Goal: Download file/media

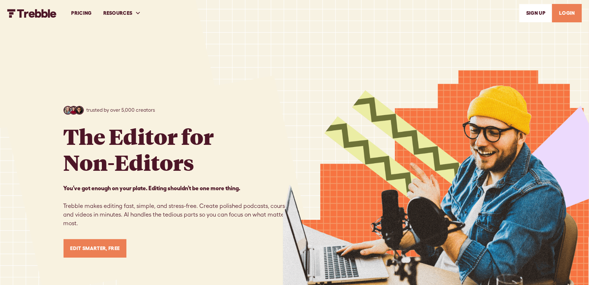
click at [564, 12] on link "LOGIN" at bounding box center [567, 13] width 30 height 18
click at [565, 12] on link "LOGIN" at bounding box center [567, 13] width 30 height 18
click at [569, 8] on link "LOGIN" at bounding box center [567, 13] width 30 height 18
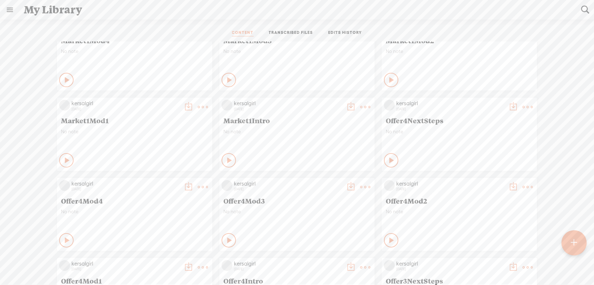
scroll to position [2129, 0]
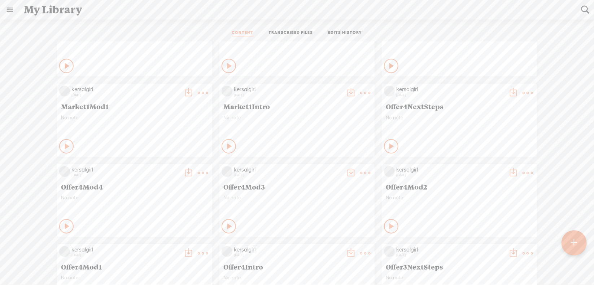
click at [158, 118] on link "Edit" at bounding box center [163, 117] width 72 height 17
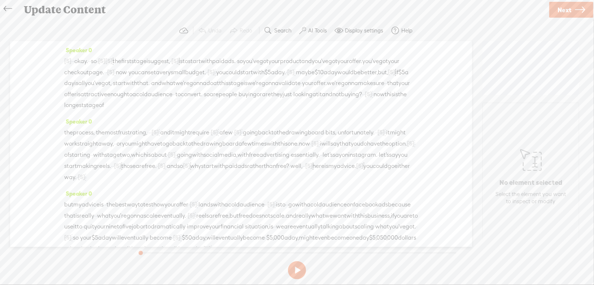
drag, startPoint x: 71, startPoint y: 60, endPoint x: 137, endPoint y: 63, distance: 66.5
click at [137, 63] on div "[S] · · · · · · · · · · · · · · · · · · · · · · · · · · · · okay. · · so · [S] …" at bounding box center [241, 83] width 354 height 55
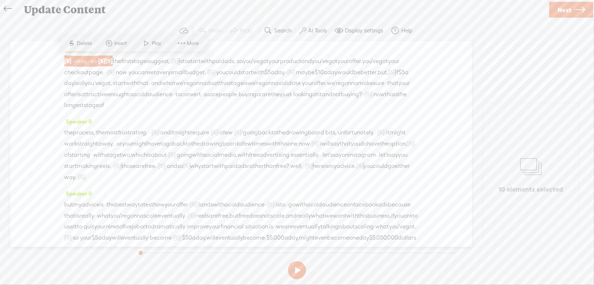
click at [80, 44] on span "Delete" at bounding box center [85, 43] width 17 height 7
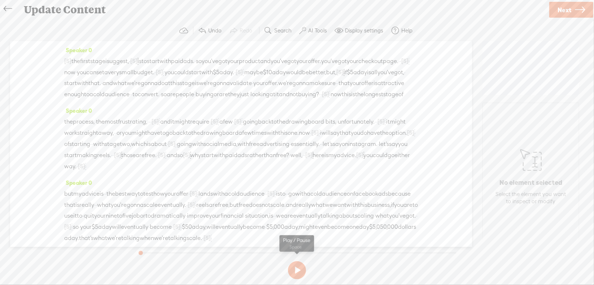
click at [296, 272] on button at bounding box center [297, 271] width 18 height 18
click at [0, 0] on button at bounding box center [0, 0] width 0 height 0
click at [565, 11] on span "Next" at bounding box center [565, 10] width 14 height 18
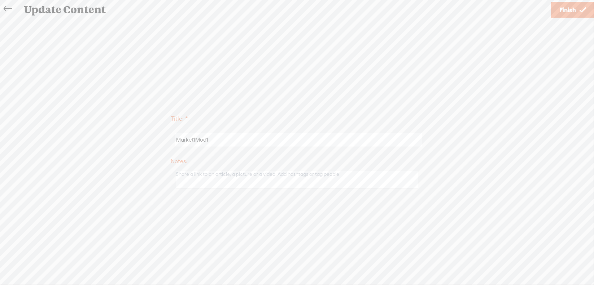
click at [557, 9] on link "Finish" at bounding box center [572, 10] width 43 height 16
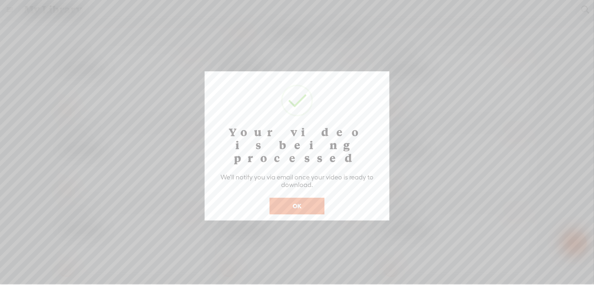
scroll to position [319, 0]
click at [300, 198] on button "OK" at bounding box center [297, 206] width 55 height 17
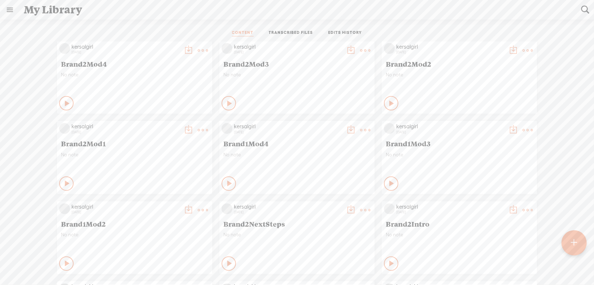
scroll to position [954, 0]
click at [171, 205] on link "Download as..." at bounding box center [163, 203] width 72 height 17
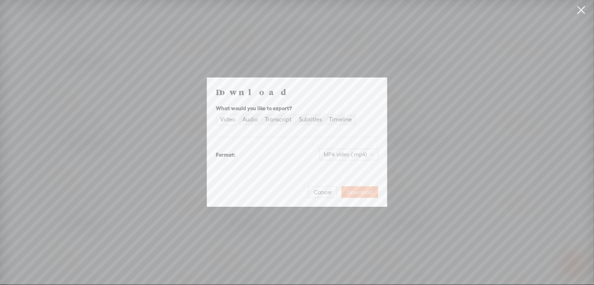
click at [360, 192] on span "Download" at bounding box center [359, 192] width 25 height 7
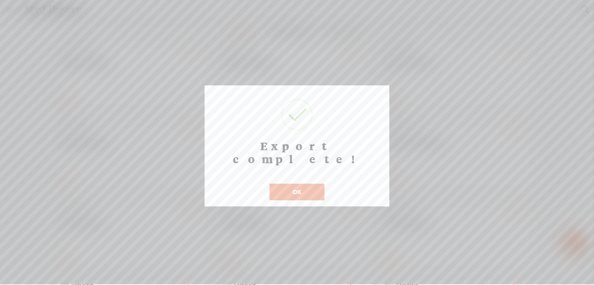
click at [303, 184] on button "OK" at bounding box center [297, 192] width 55 height 17
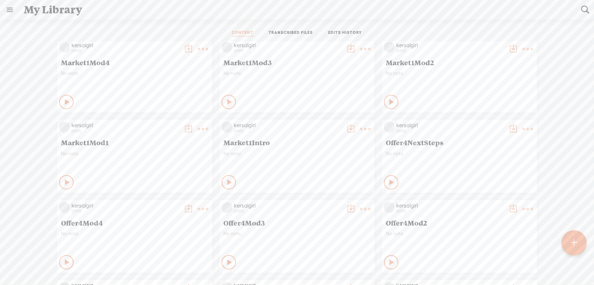
click at [198, 130] on t at bounding box center [203, 129] width 10 height 10
click at [178, 150] on link "Edit" at bounding box center [163, 153] width 72 height 17
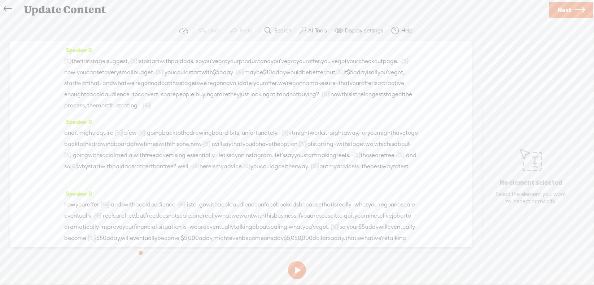
click at [558, 8] on span "Next" at bounding box center [565, 10] width 14 height 18
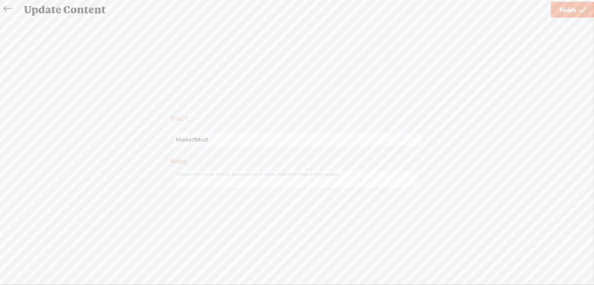
click at [563, 12] on span "Finish" at bounding box center [567, 10] width 17 height 18
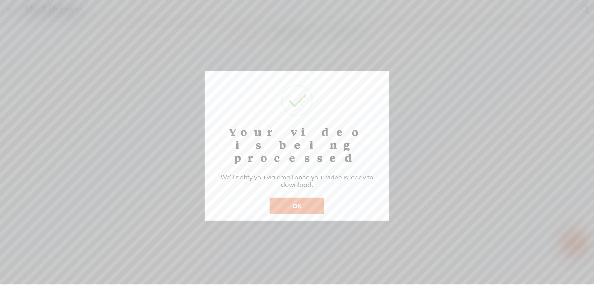
scroll to position [319, 0]
click at [305, 198] on button "OK" at bounding box center [297, 206] width 55 height 17
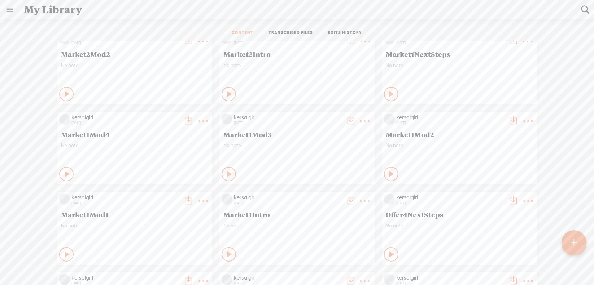
scroll to position [2093, 0]
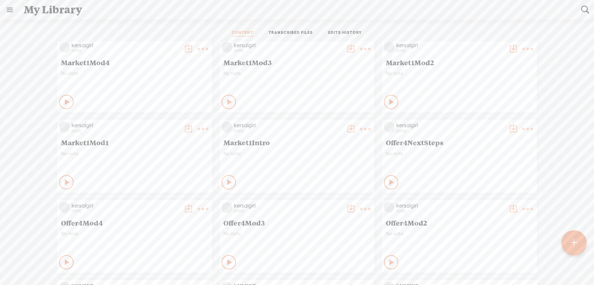
click at [171, 202] on link "Download as..." at bounding box center [163, 203] width 72 height 17
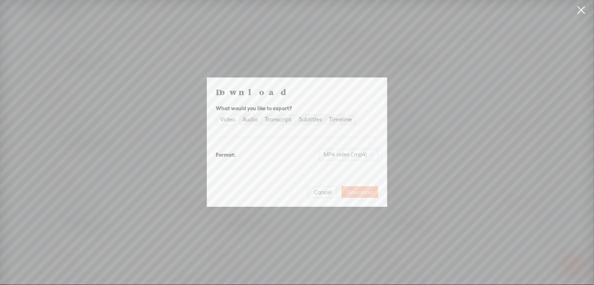
click at [354, 191] on span "Download" at bounding box center [359, 192] width 25 height 7
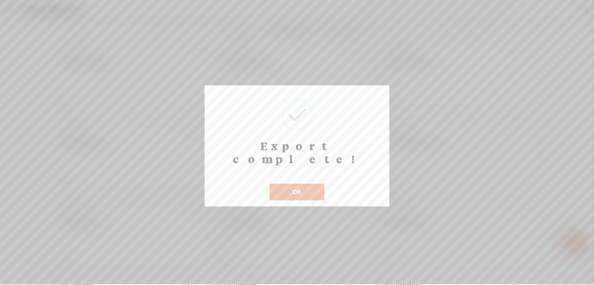
click at [297, 184] on button "OK" at bounding box center [297, 192] width 55 height 17
